Goal: Task Accomplishment & Management: Use online tool/utility

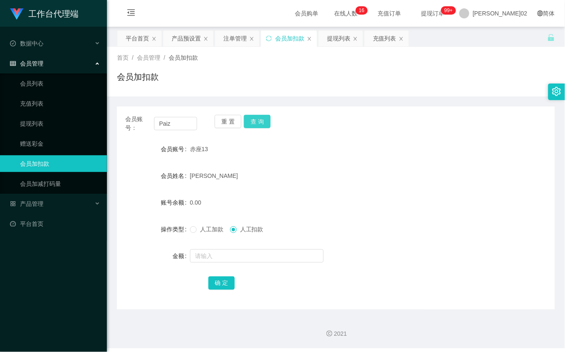
type input "Paiz"
click at [253, 121] on button "查 询" at bounding box center [257, 121] width 27 height 13
drag, startPoint x: 185, startPoint y: 121, endPoint x: 78, endPoint y: 133, distance: 107.5
click at [78, 133] on section "工作台代理端 数据中心 会员管理 会员列表 充值列表 提现列表 赠送彩金 会员加扣款 会员加减打码量 产品管理 开奖记录 注单管理 产品列表 即时注单 产品预…" at bounding box center [282, 174] width 565 height 348
click at [262, 121] on button "查 询" at bounding box center [257, 121] width 27 height 13
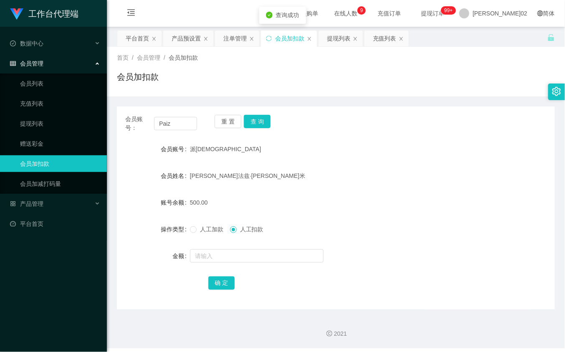
drag, startPoint x: 413, startPoint y: 152, endPoint x: 472, endPoint y: 45, distance: 122.4
click at [416, 151] on div "派[DEMOGRAPHIC_DATA]" at bounding box center [317, 149] width 255 height 17
click at [180, 37] on div "产品预设置" at bounding box center [186, 38] width 29 height 16
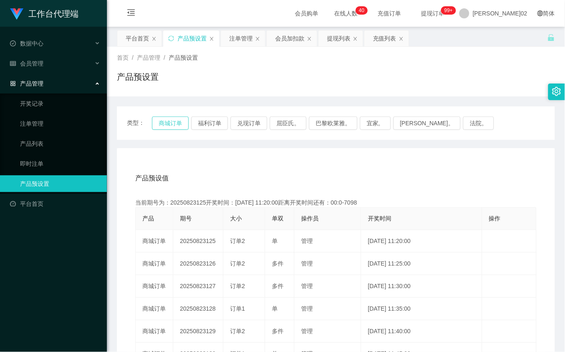
click at [177, 121] on button "商城订单" at bounding box center [170, 122] width 37 height 13
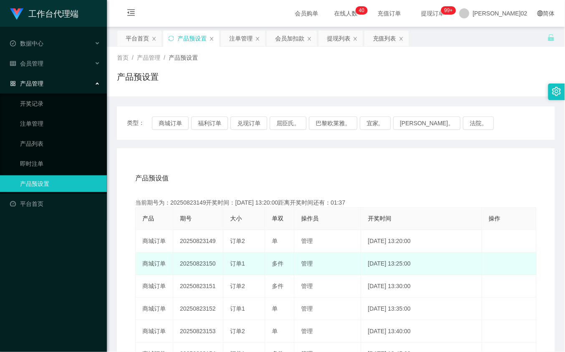
click at [204, 266] on td "20250823150" at bounding box center [198, 264] width 50 height 23
copy td "20250823150"
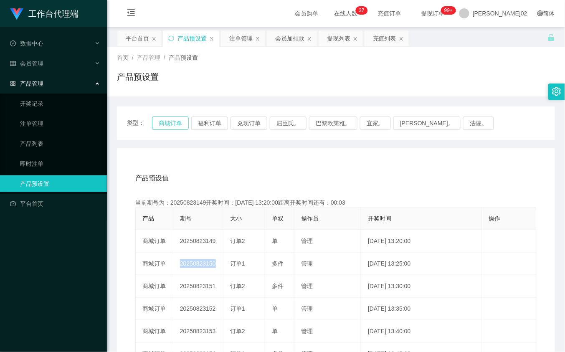
click at [159, 118] on button "商城订单" at bounding box center [170, 122] width 37 height 13
type button "k3wph"
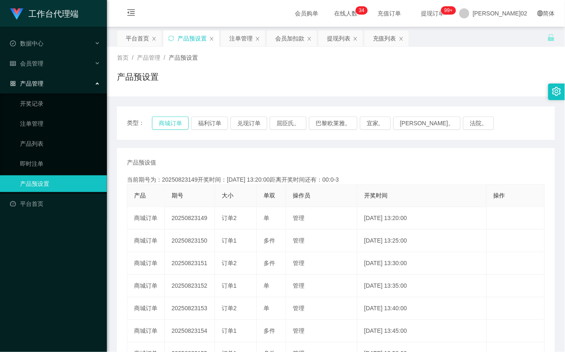
click at [165, 121] on button "商城订单" at bounding box center [170, 122] width 37 height 13
click at [180, 128] on button "商城订单" at bounding box center [170, 122] width 37 height 13
click at [171, 119] on button "商城订单" at bounding box center [170, 122] width 37 height 13
